Goal: Task Accomplishment & Management: Manage account settings

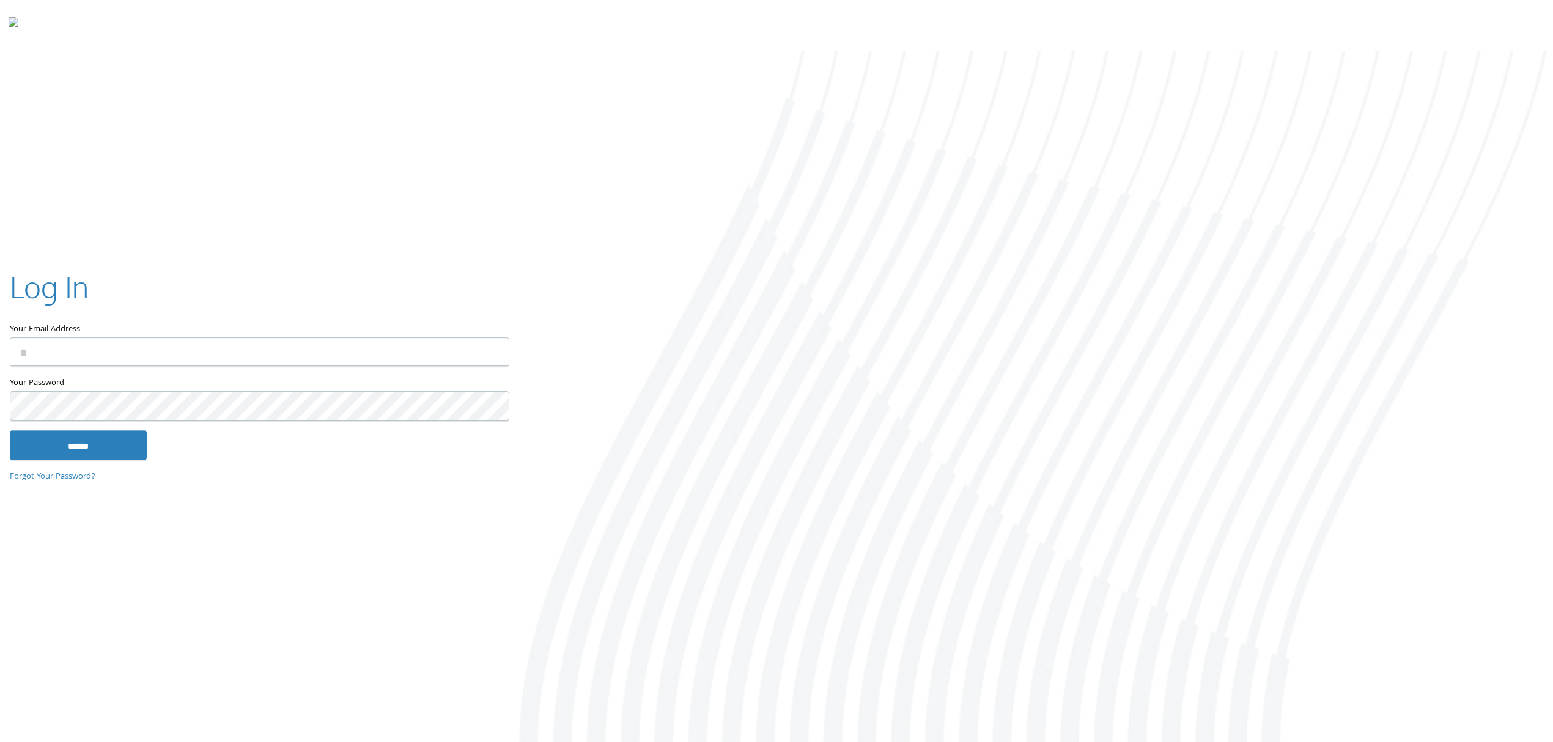
type input "**********"
click at [90, 438] on input "******" at bounding box center [78, 444] width 137 height 29
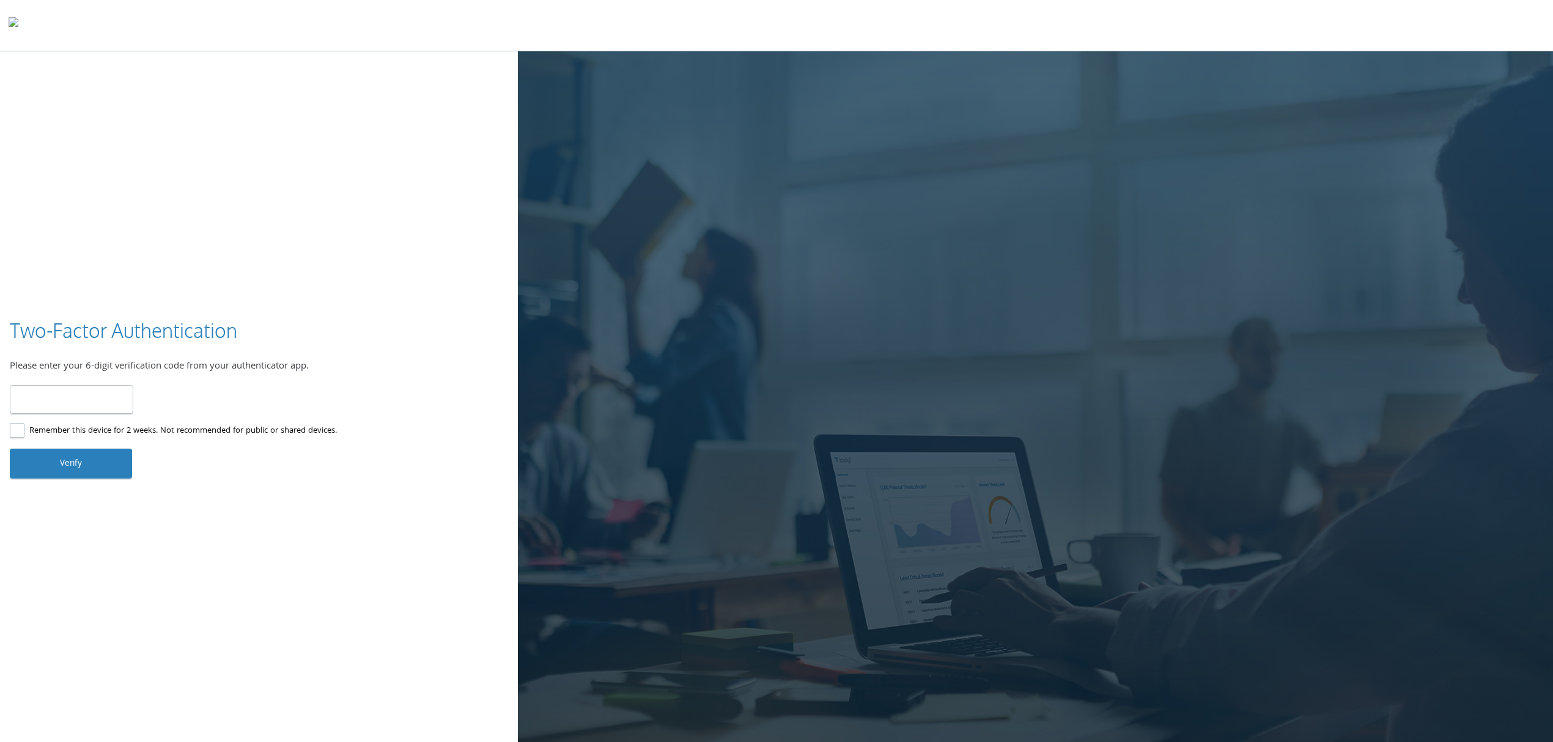
type input "******"
